Goal: Find contact information: Find contact information

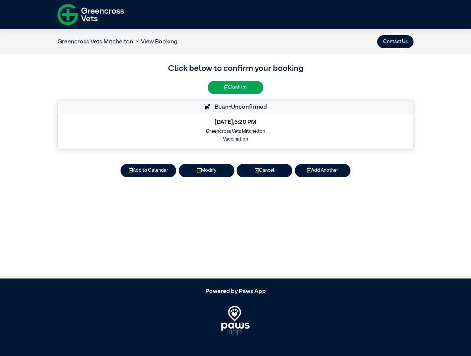
click at [396, 42] on button "Contact Us" at bounding box center [395, 41] width 36 height 13
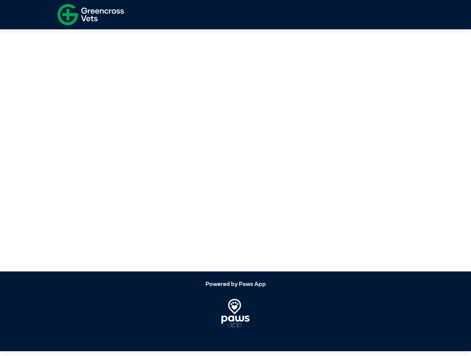
click at [148, 171] on article at bounding box center [235, 146] width 471 height 249
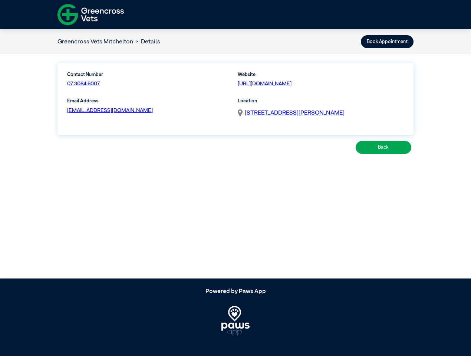
click at [207, 171] on article "Greencross Vets Mitchelton Details Book Appointment Contact Number 07 3084 6007…" at bounding box center [235, 153] width 471 height 249
click at [265, 171] on article "Greencross Vets Mitchelton Details Book Appointment Contact Number 07 3084 6007…" at bounding box center [235, 153] width 471 height 249
click at [323, 171] on article "Greencross Vets Mitchelton Details Book Appointment Contact Number 07 3084 6007…" at bounding box center [235, 153] width 471 height 249
